Goal: Book appointment/travel/reservation

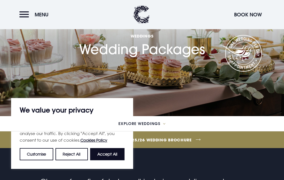
click at [108, 160] on button "Accept All" at bounding box center [107, 154] width 34 height 12
checkbox input "true"
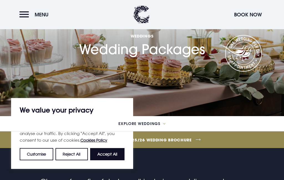
checkbox input "true"
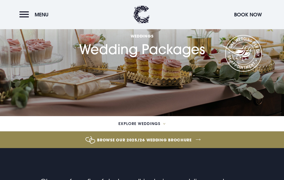
click at [165, 123] on icon at bounding box center [164, 123] width 2 height 1
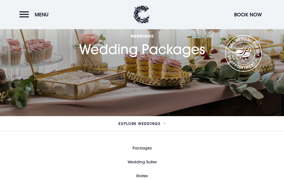
click at [151, 149] on link "Packages" at bounding box center [142, 148] width 19 height 14
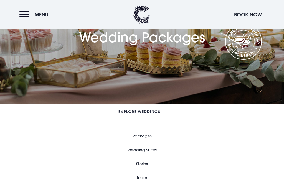
scroll to position [63, 0]
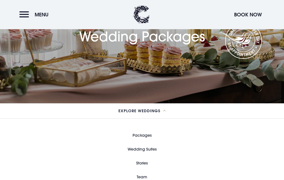
click at [151, 136] on link "Packages" at bounding box center [142, 135] width 19 height 14
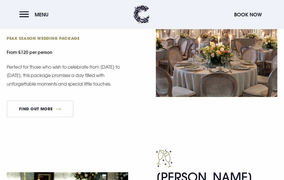
scroll to position [360, 0]
click at [60, 109] on link "FIND OUT MORE" at bounding box center [40, 109] width 67 height 17
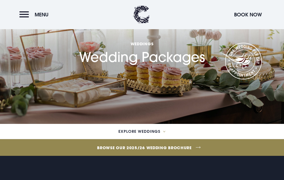
scroll to position [0, 0]
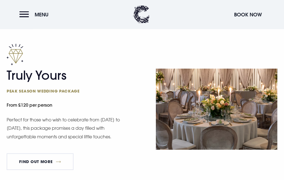
scroll to position [307, 0]
click at [55, 165] on link "FIND OUT MORE" at bounding box center [40, 161] width 67 height 17
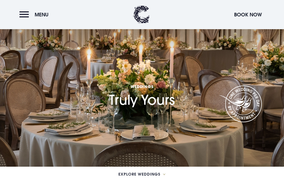
click at [22, 17] on button "Menu" at bounding box center [35, 15] width 32 height 12
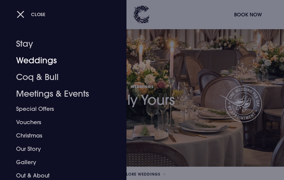
click at [56, 62] on link "Weddings" at bounding box center [60, 60] width 88 height 17
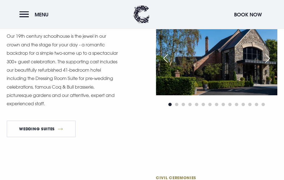
scroll to position [557, 0]
click at [46, 137] on link "Wedding Suites" at bounding box center [41, 129] width 69 height 17
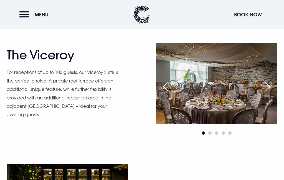
scroll to position [415, 0]
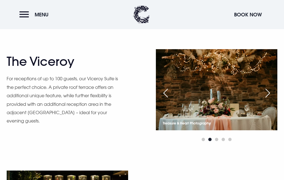
click at [268, 99] on div "Next slide" at bounding box center [268, 93] width 14 height 12
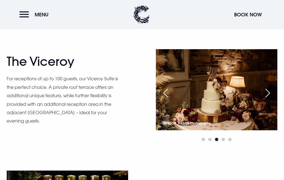
click at [265, 99] on div "Next slide" at bounding box center [268, 93] width 14 height 12
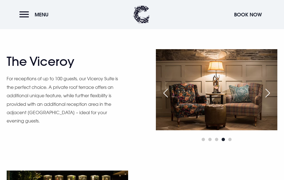
click at [273, 99] on div "Next slide" at bounding box center [268, 93] width 14 height 12
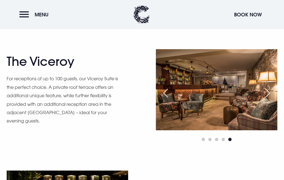
click at [269, 99] on div "Next slide" at bounding box center [268, 93] width 14 height 12
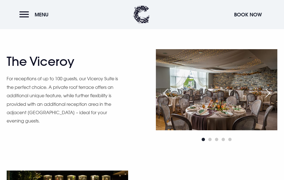
click at [270, 99] on div "Next slide" at bounding box center [268, 93] width 14 height 12
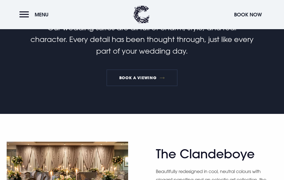
scroll to position [201, 0]
